Goal: Transaction & Acquisition: Purchase product/service

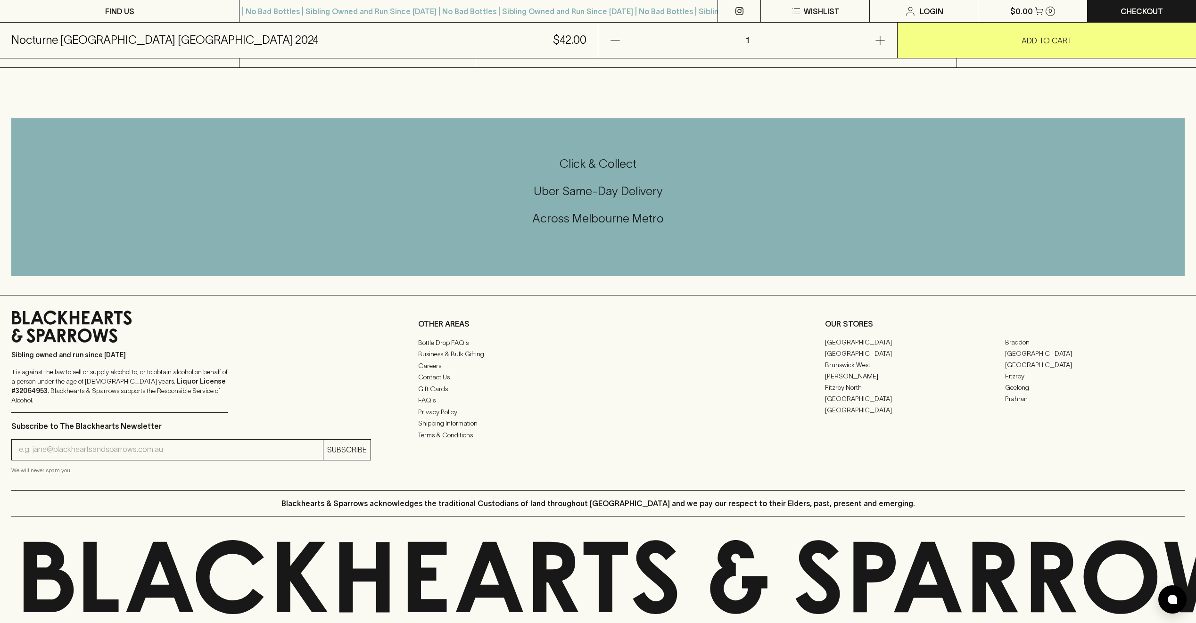
scroll to position [458, 0]
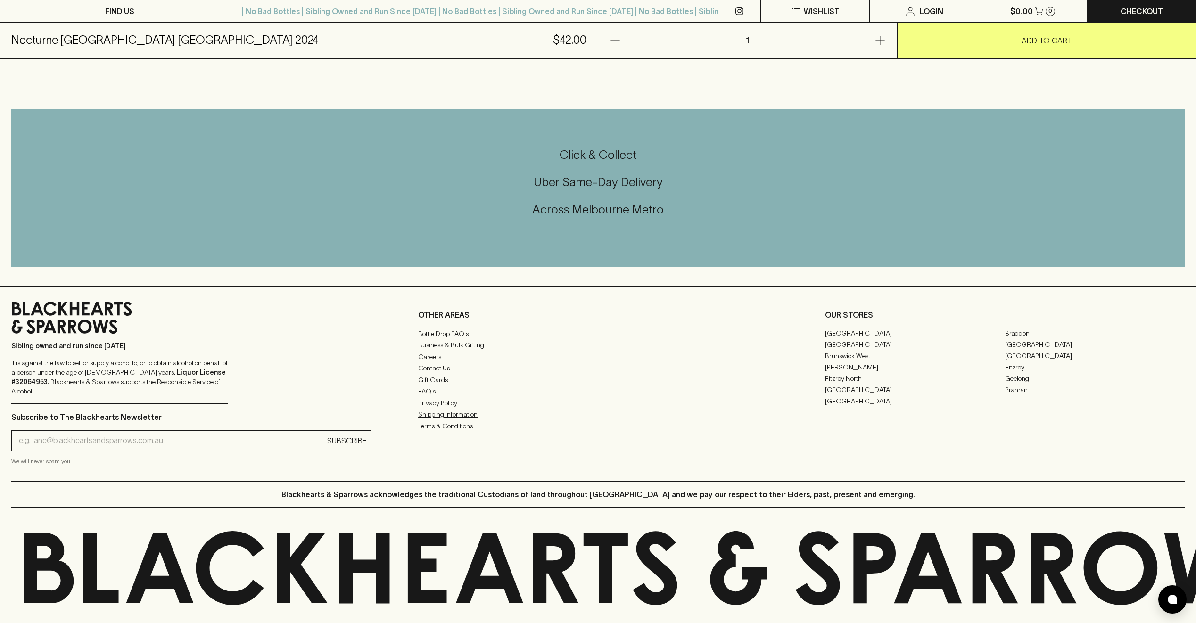
click at [442, 409] on link "Shipping Information" at bounding box center [598, 414] width 360 height 11
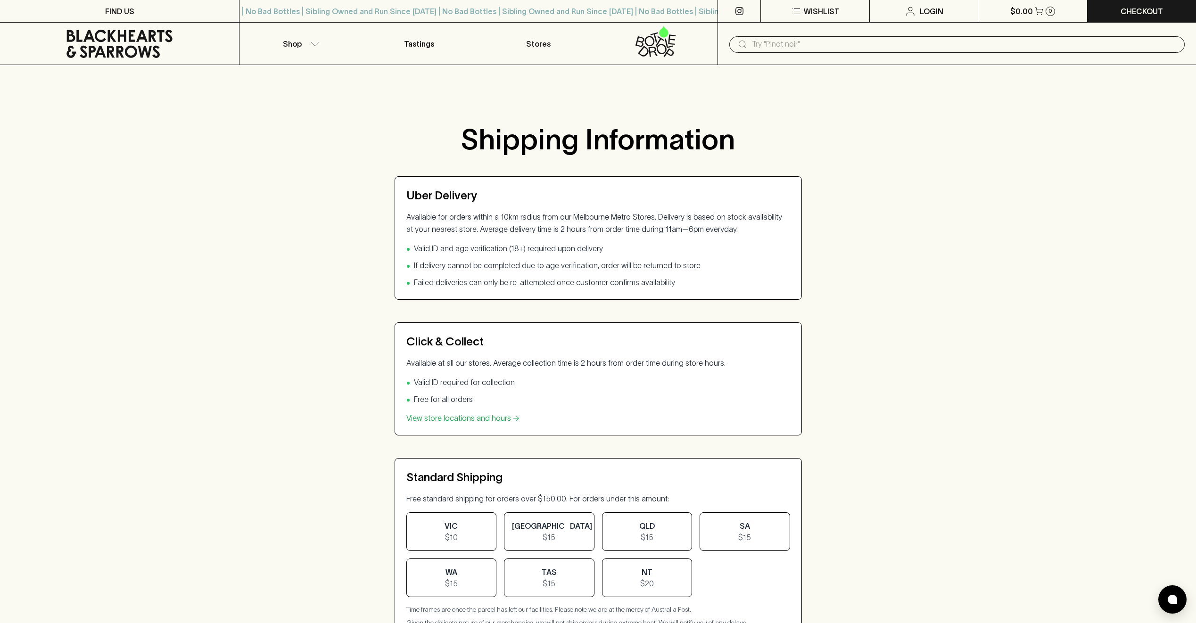
click at [645, 530] on div "QLD $15" at bounding box center [647, 531] width 90 height 39
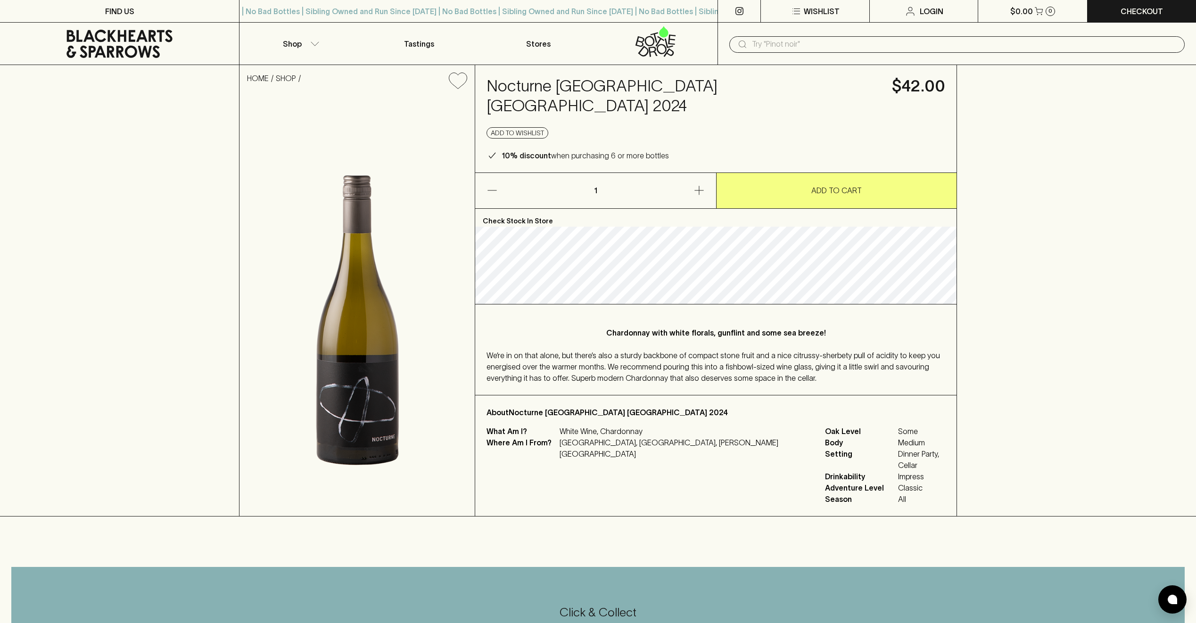
click at [377, 399] on img at bounding box center [356, 306] width 235 height 419
click at [706, 173] on button "button" at bounding box center [661, 190] width 109 height 35
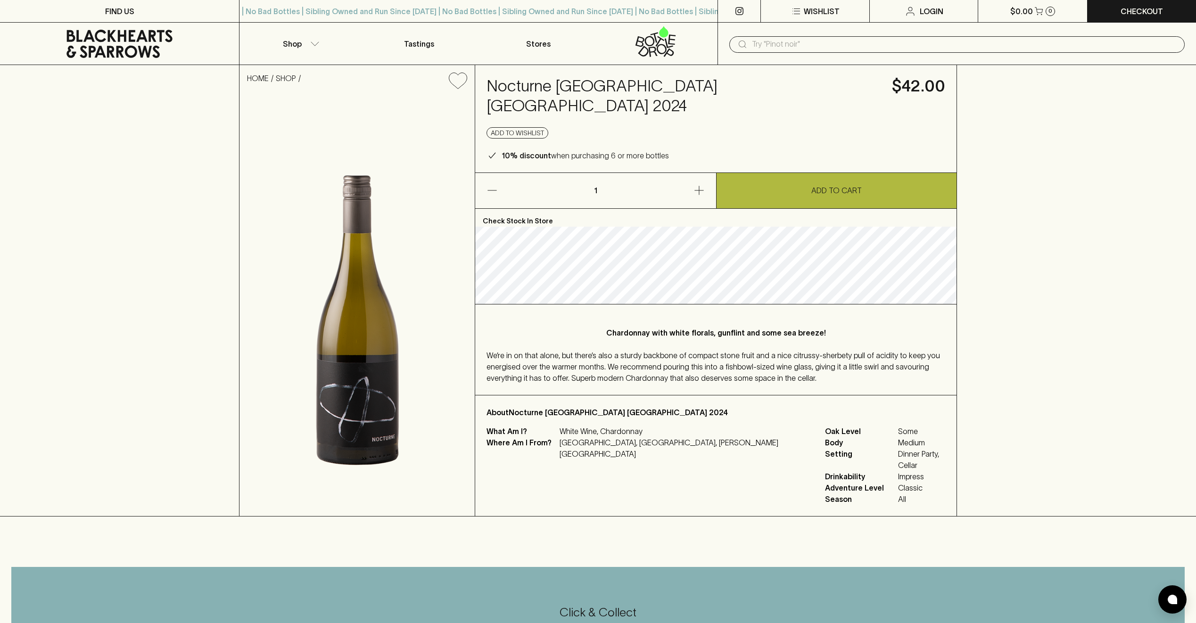
click at [835, 185] on p "ADD TO CART" at bounding box center [836, 190] width 50 height 11
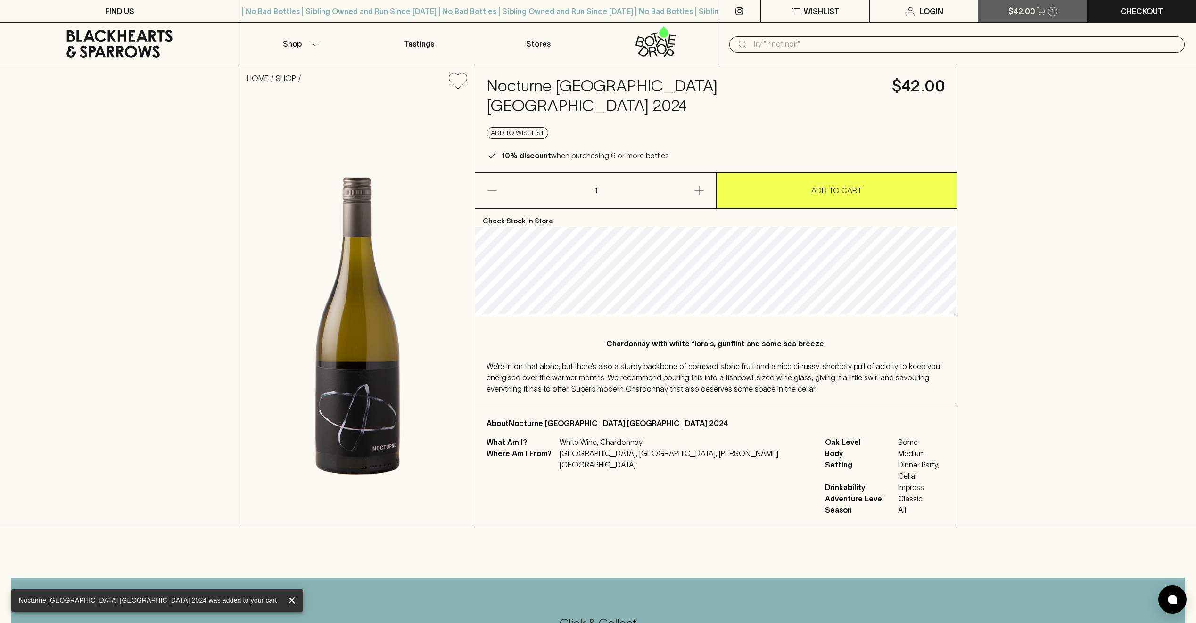
click at [1049, 17] on button "$42.00 1" at bounding box center [1032, 11] width 109 height 22
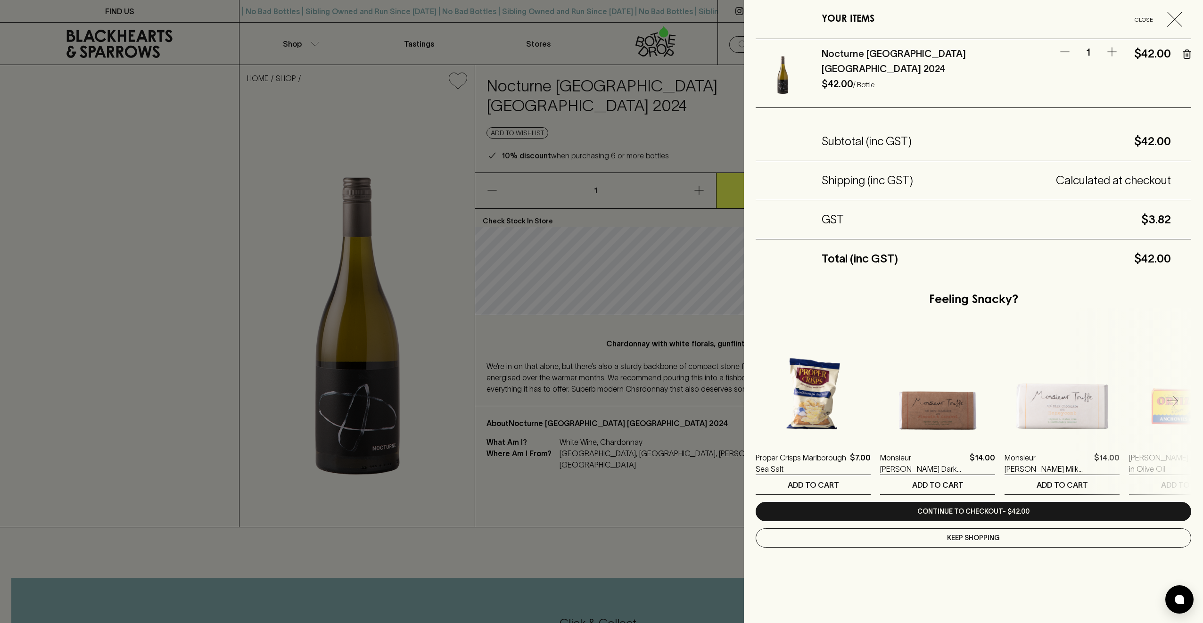
click at [1113, 50] on icon "button" at bounding box center [1111, 51] width 11 height 11
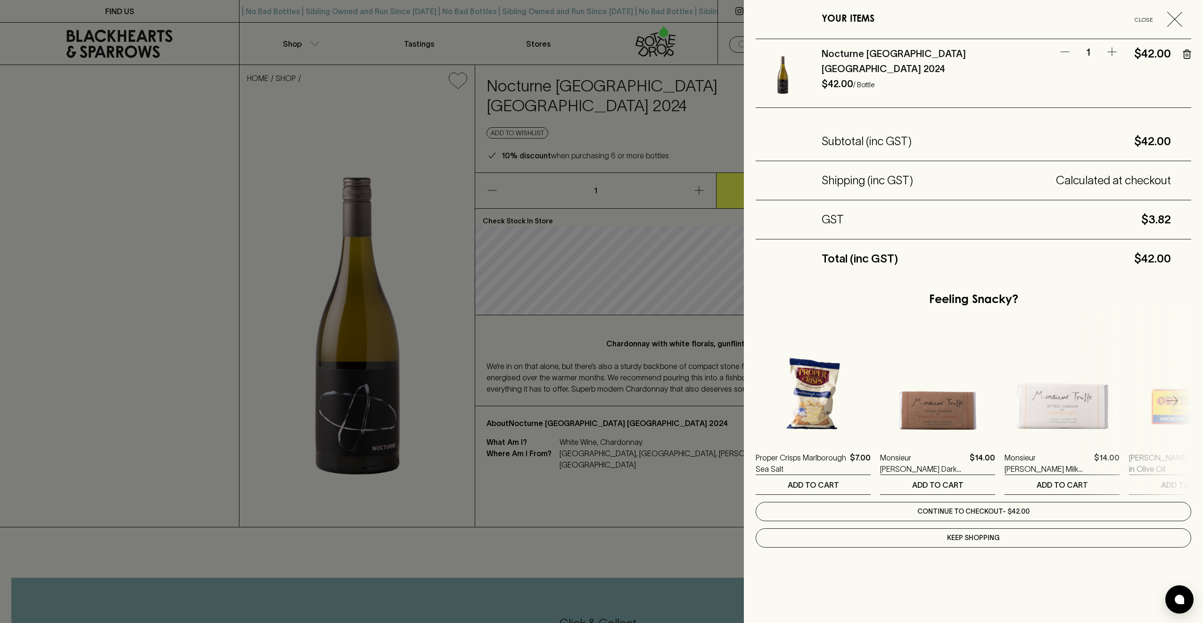
click at [964, 506] on link "Continue to checkout - $42.00" at bounding box center [972, 511] width 435 height 19
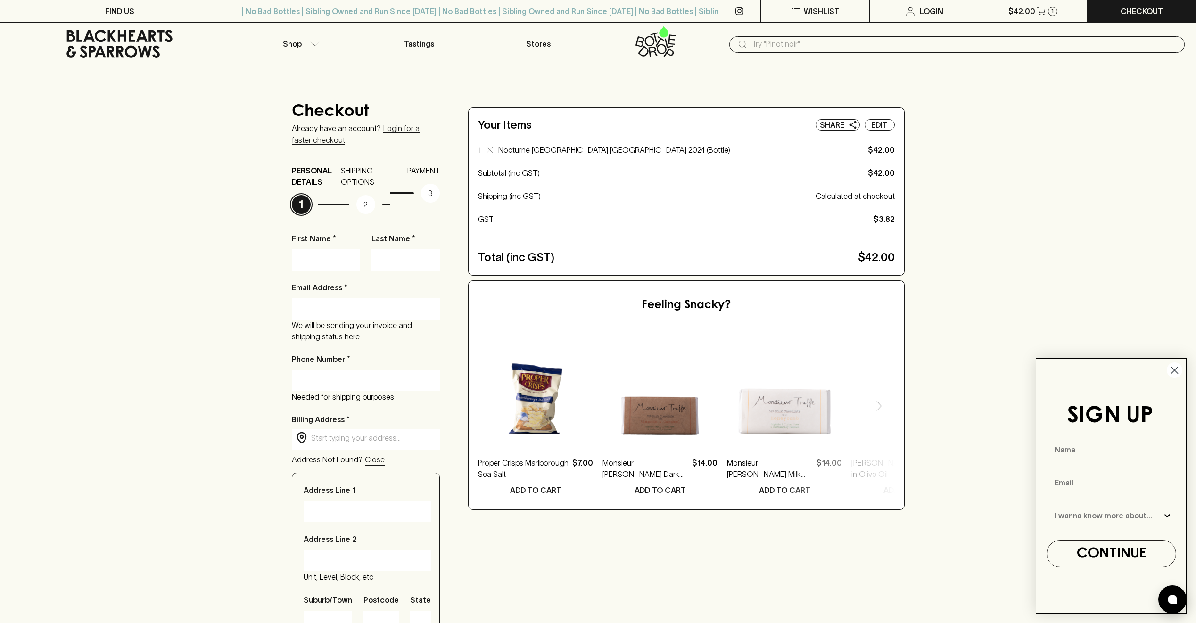
click at [964, 506] on div "Checkout Already have an account? Login for a faster checkout PERSONAL DETAILS …" at bounding box center [598, 461] width 1196 height 792
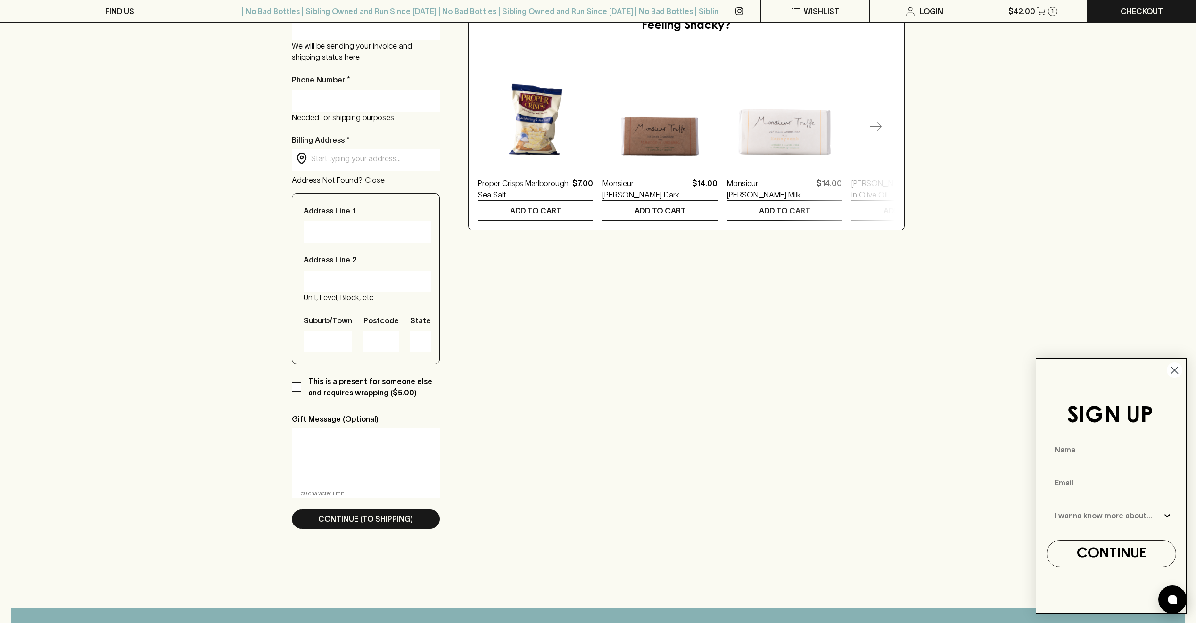
scroll to position [283, 0]
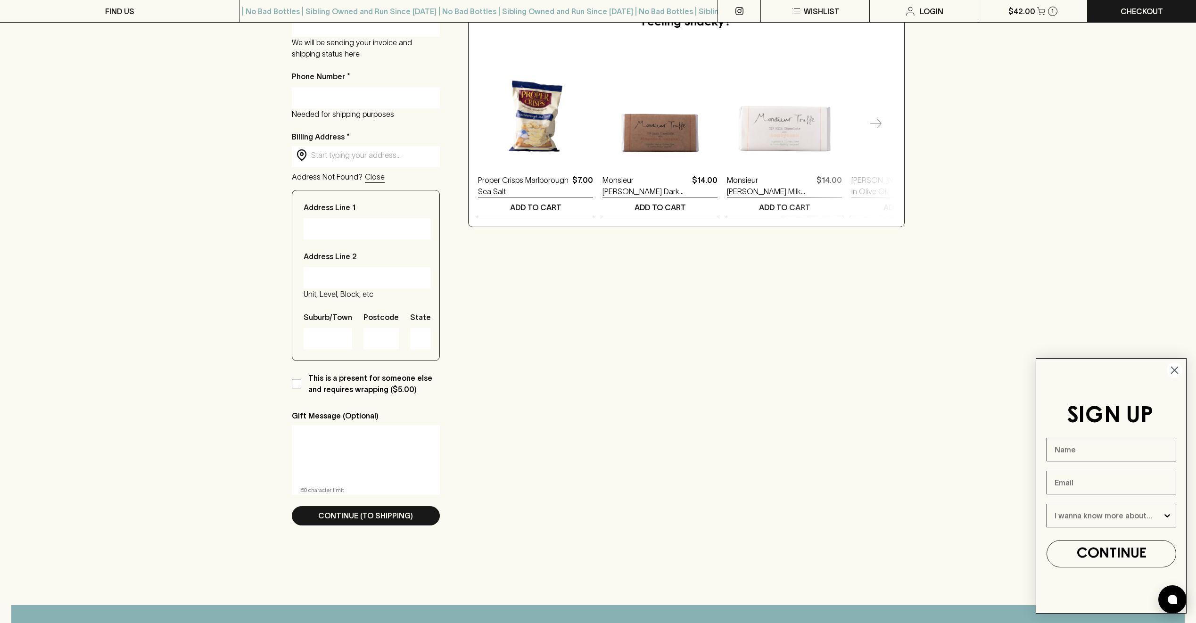
click at [344, 156] on input "text" at bounding box center [373, 155] width 125 height 11
type input "[STREET_ADDRESS]"
type input "Calamvale"
type input "4116"
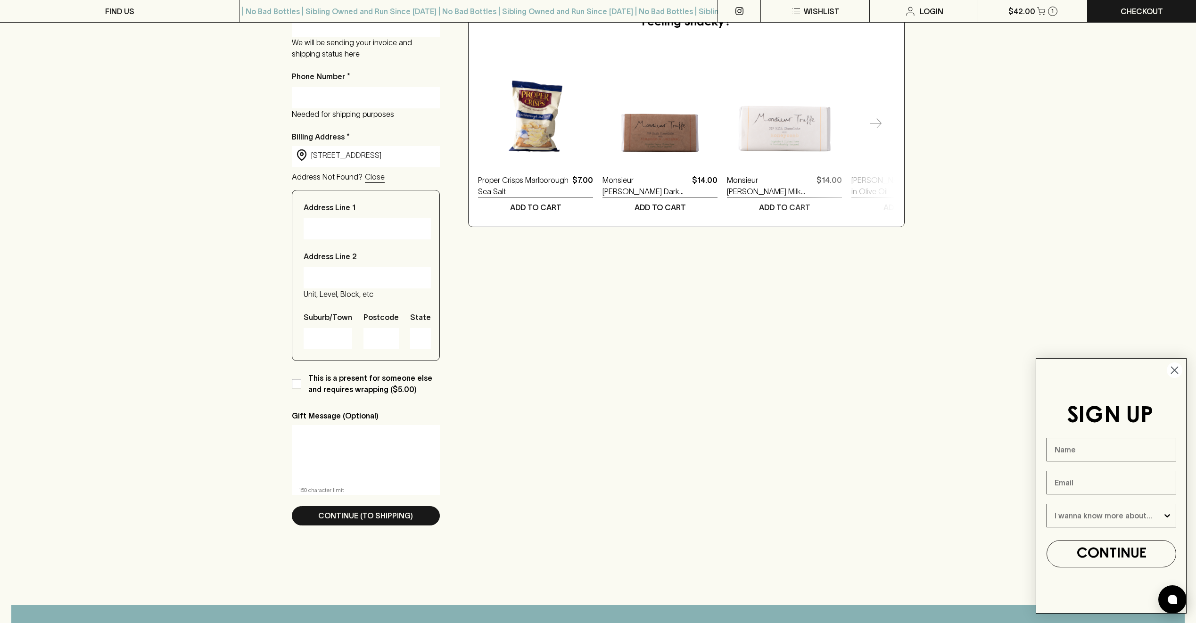
type input "[GEOGRAPHIC_DATA]"
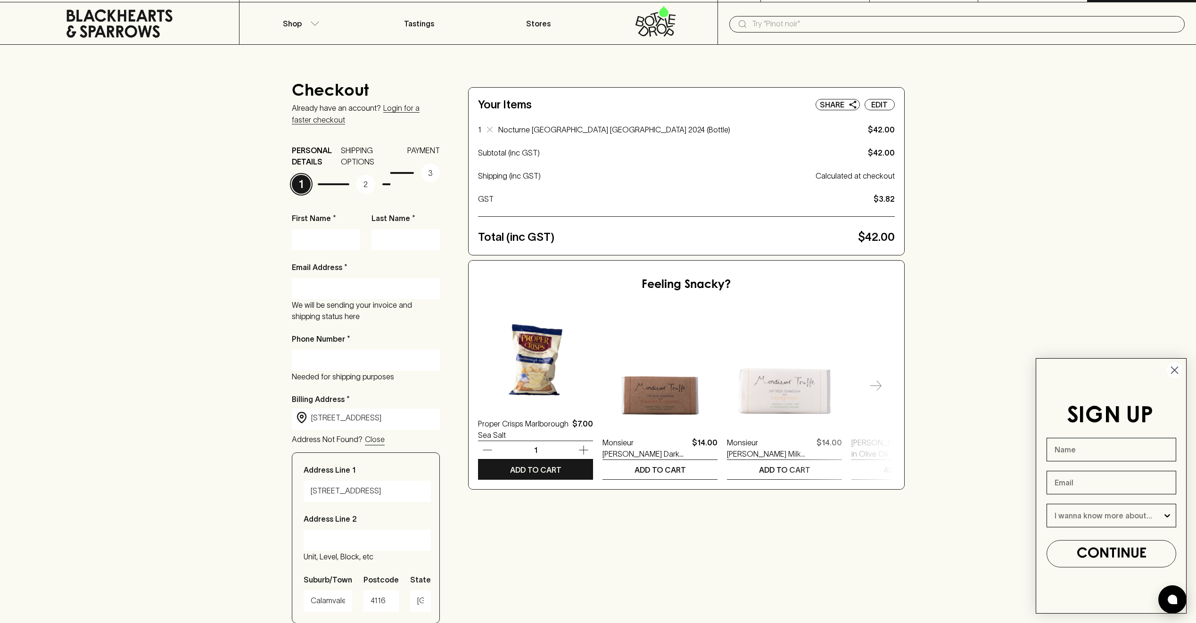
scroll to position [0, 0]
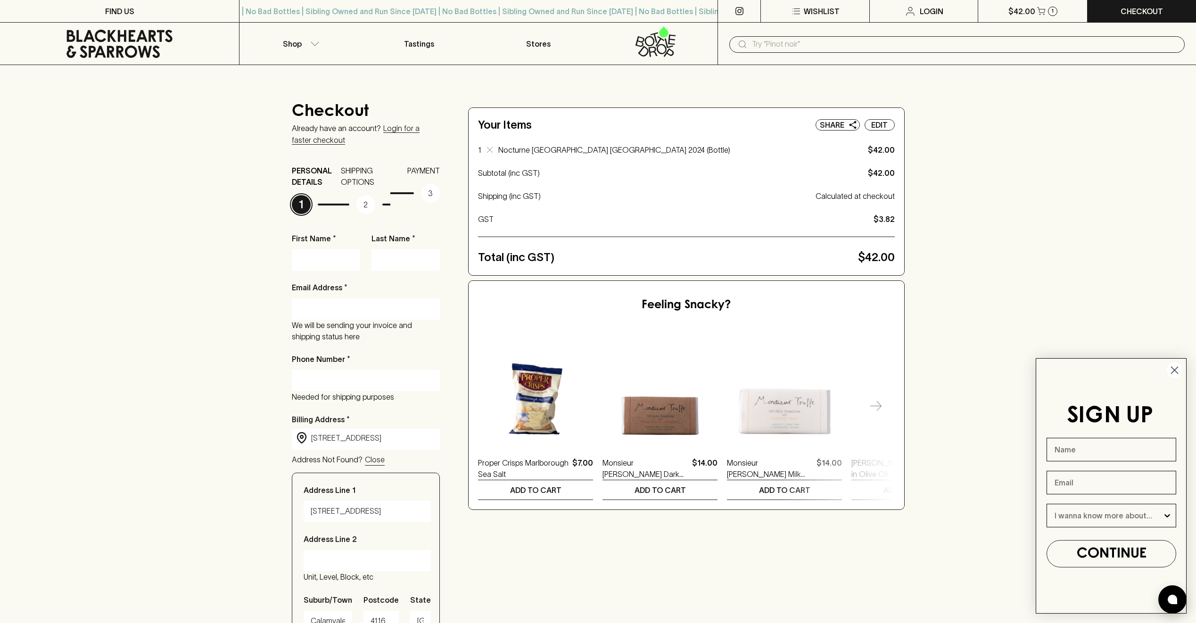
type input "[STREET_ADDRESS]"
click at [318, 252] on input "First Name *" at bounding box center [326, 259] width 54 height 15
type input "[PERSON_NAME]"
type input "[EMAIL_ADDRESS][DOMAIN_NAME]"
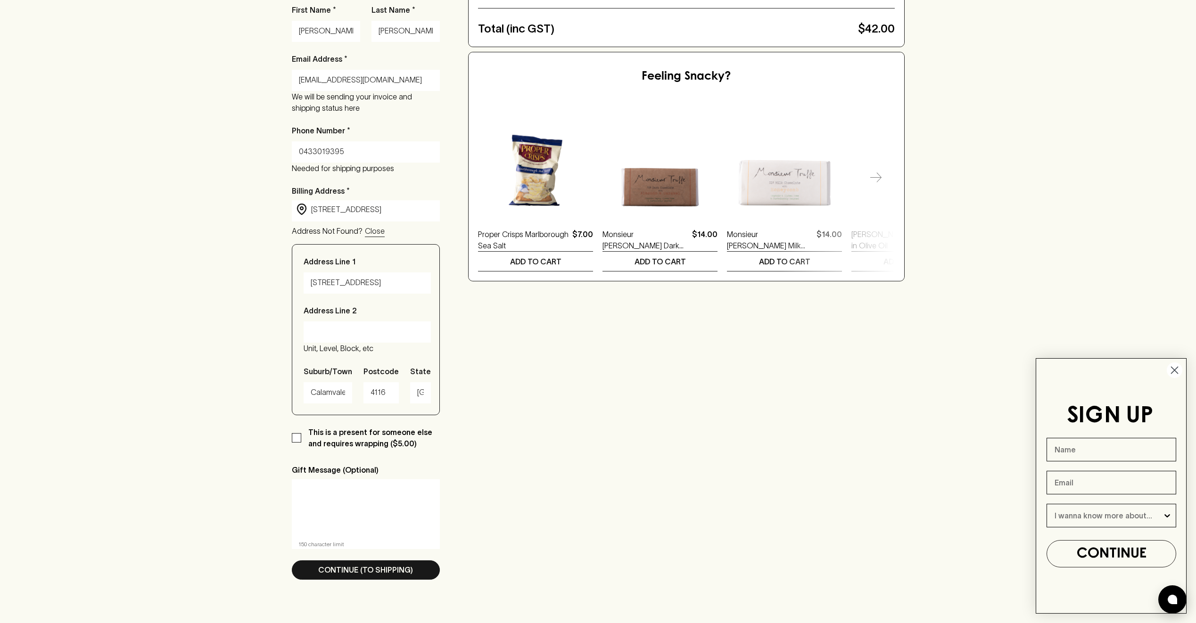
scroll to position [283, 0]
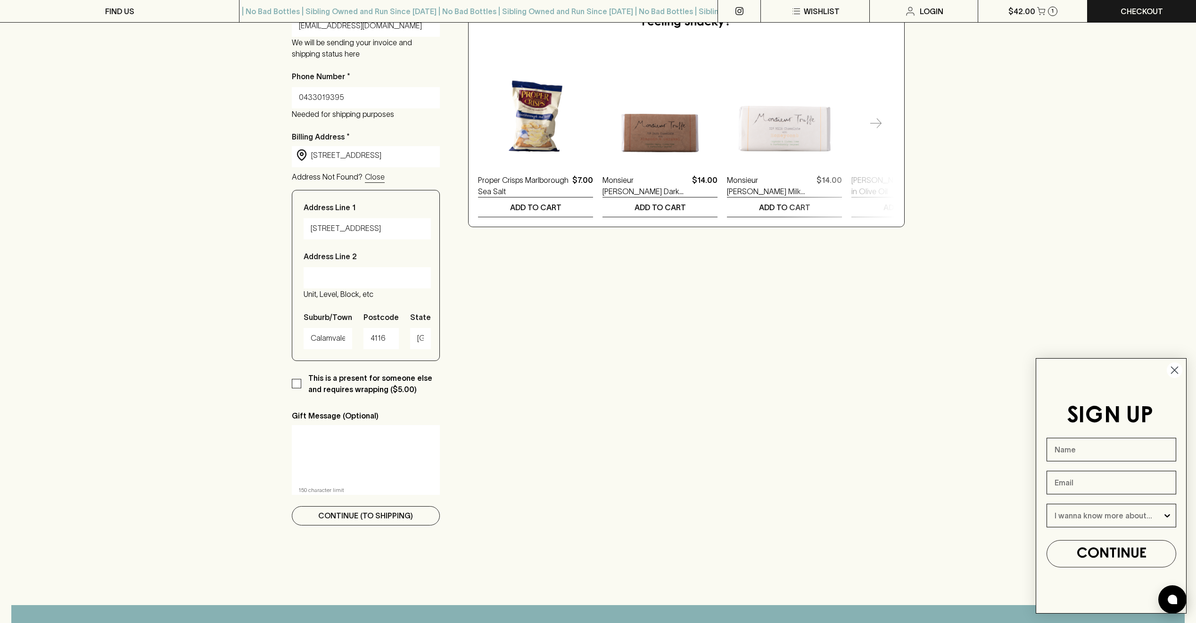
type input "0433019395"
click at [370, 512] on p "Continue (To Shipping)" at bounding box center [365, 515] width 95 height 11
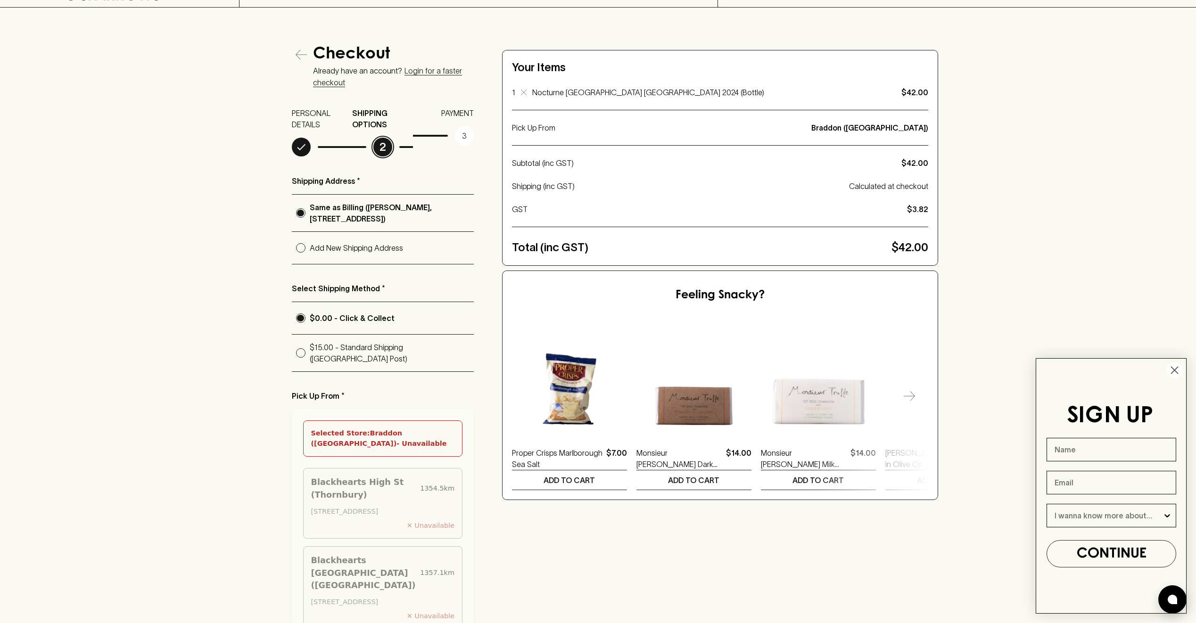
scroll to position [141, 0]
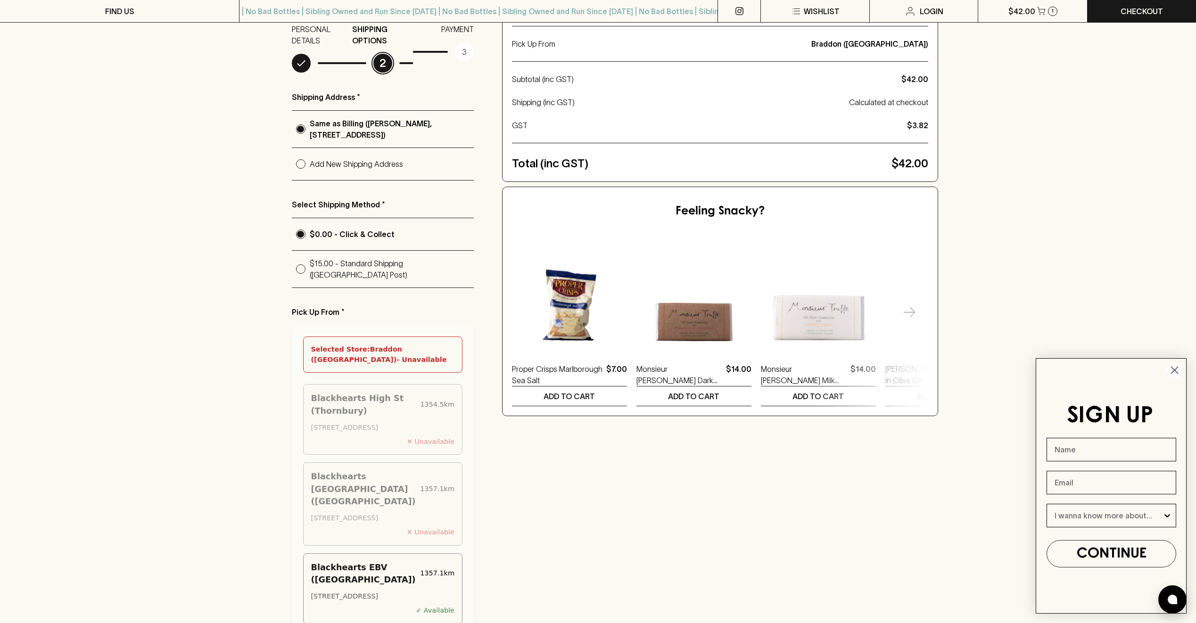
click at [334, 275] on p "$15.00 - Standard Shipping ([GEOGRAPHIC_DATA] Post)" at bounding box center [392, 269] width 164 height 23
click at [310, 275] on input "$15.00 - Standard Shipping ([GEOGRAPHIC_DATA] Post)" at bounding box center [301, 269] width 18 height 18
radio input "true"
